Goal: Task Accomplishment & Management: Use online tool/utility

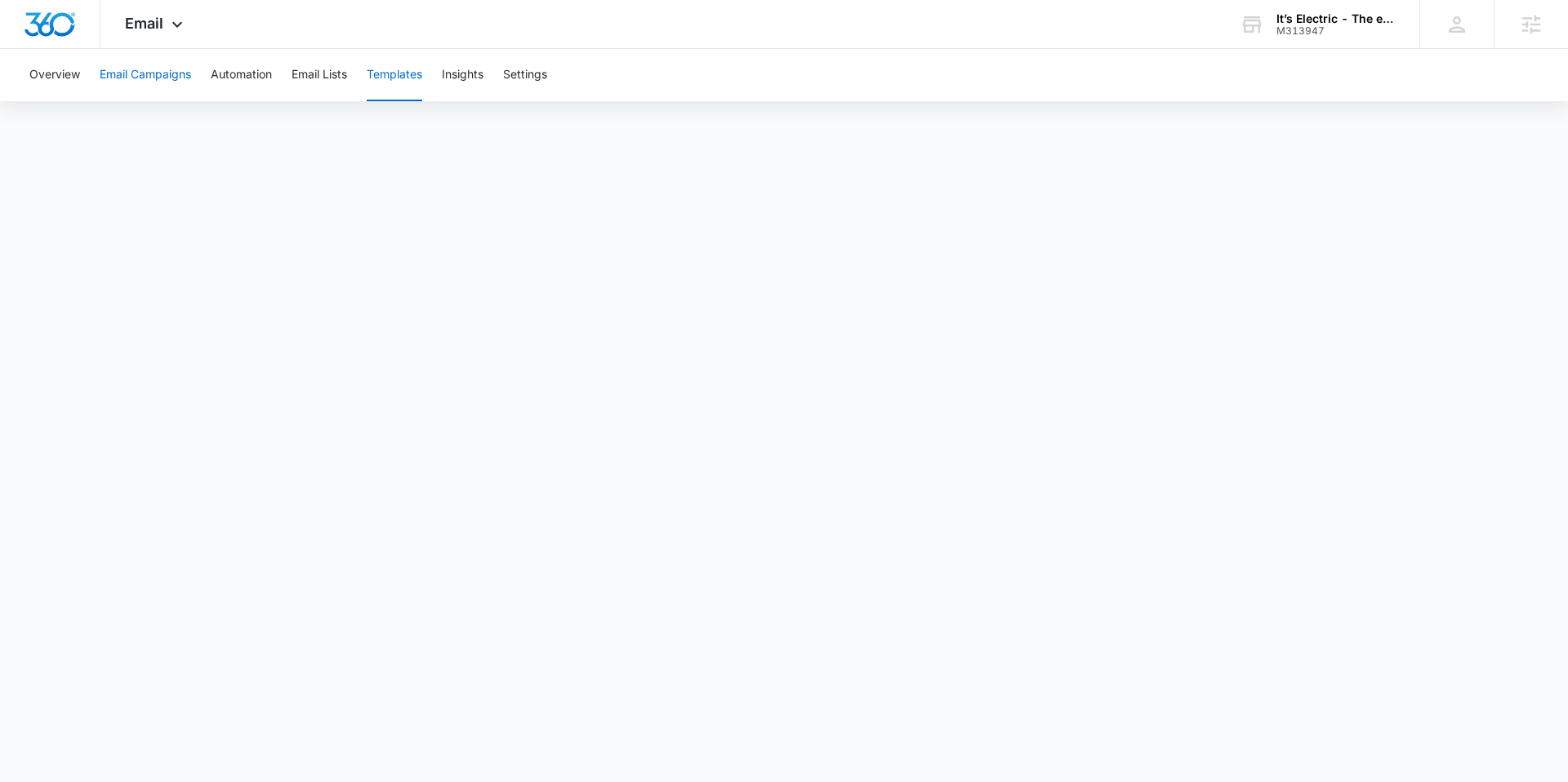
click at [153, 76] on button "Email Campaigns" at bounding box center [145, 76] width 91 height 53
click at [169, 25] on icon at bounding box center [178, 29] width 20 height 20
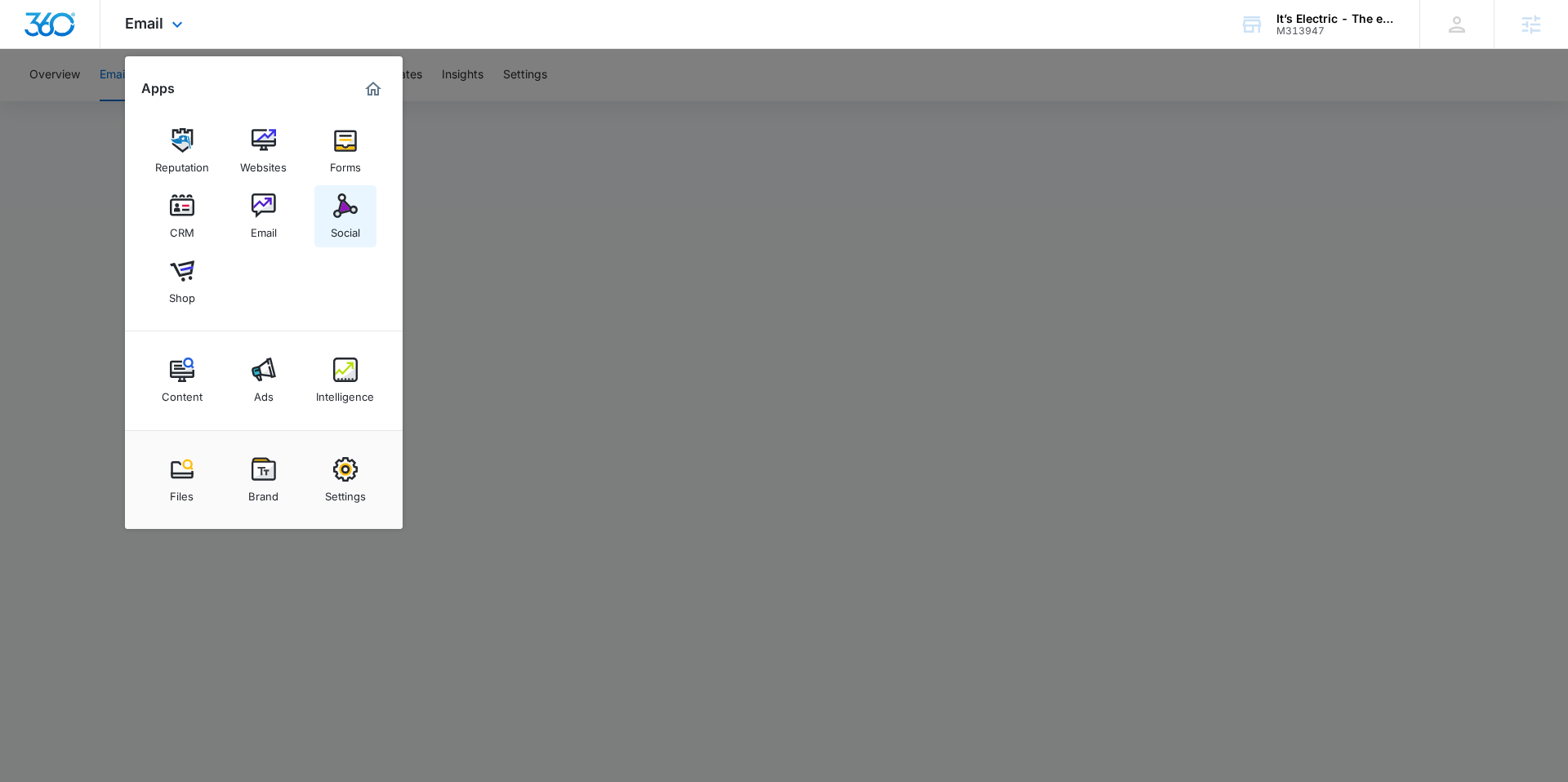
click at [347, 216] on img at bounding box center [346, 206] width 25 height 25
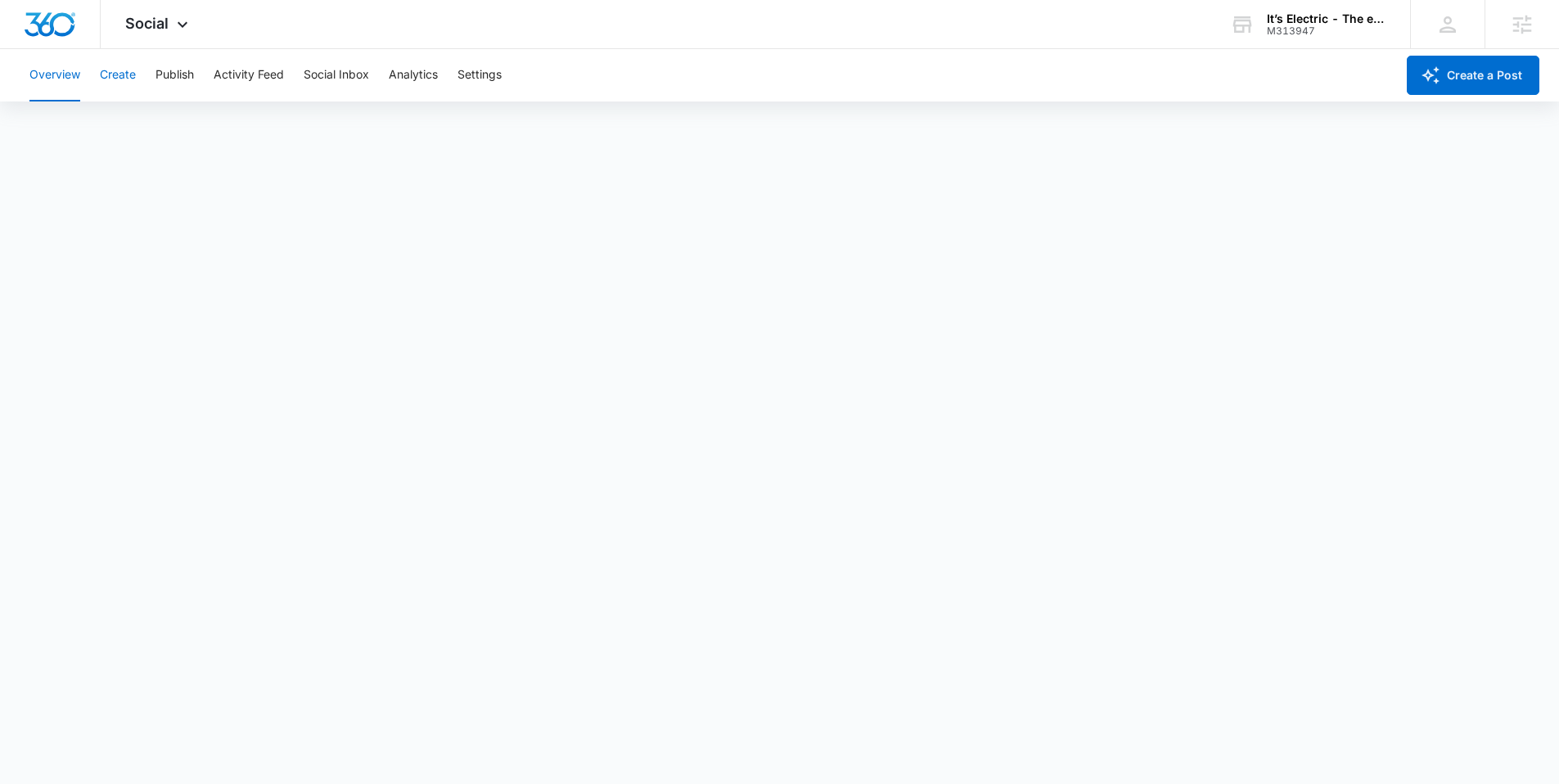
click at [126, 80] on button "Create" at bounding box center [118, 76] width 36 height 53
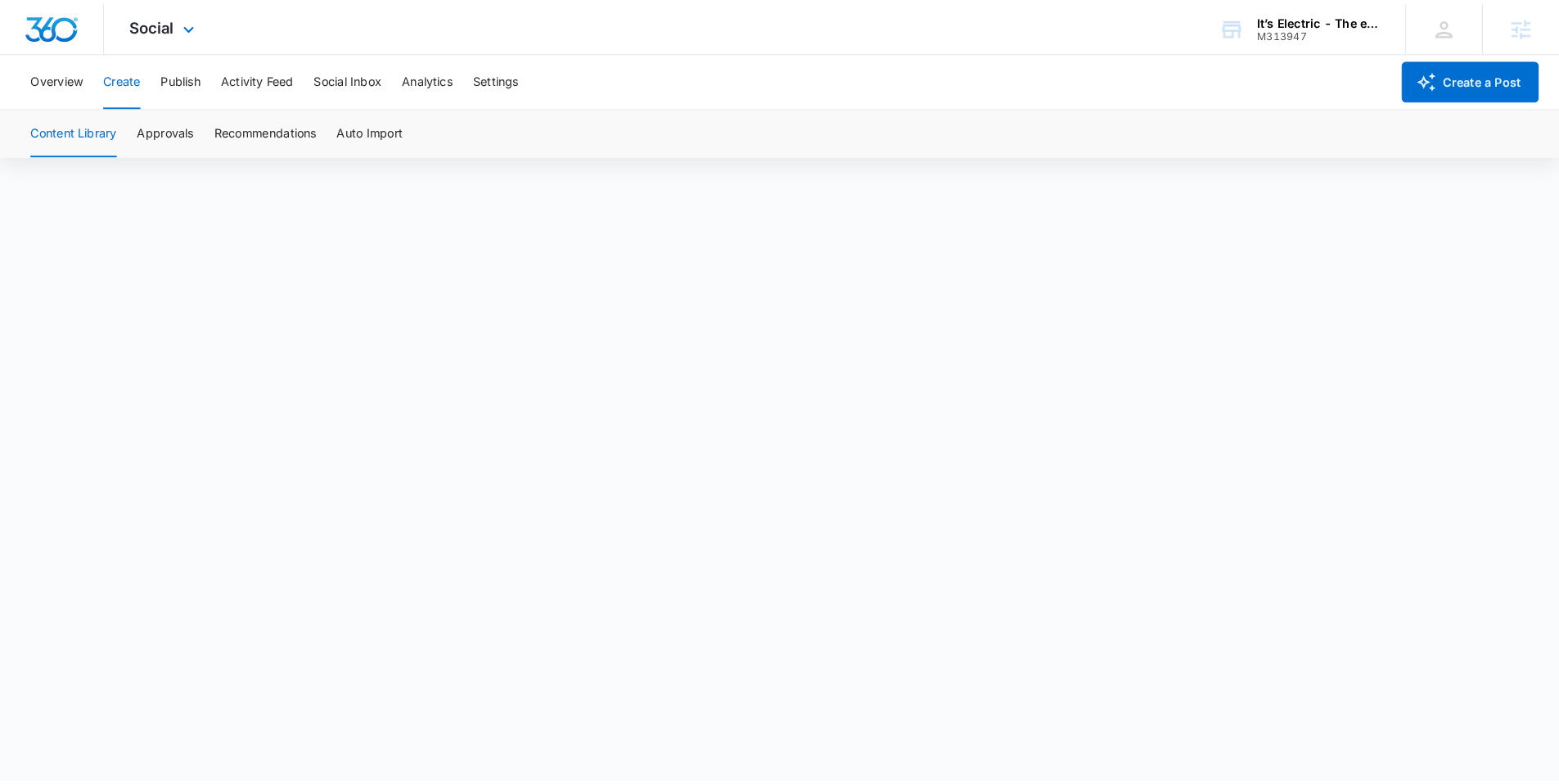
scroll to position [12, 0]
